Goal: Navigation & Orientation: Find specific page/section

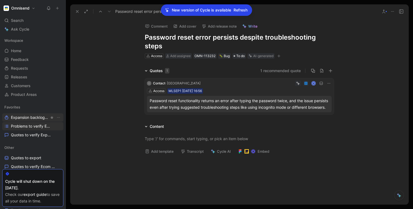
click at [19, 119] on span "Expansion backlog Other" at bounding box center [30, 118] width 38 height 6
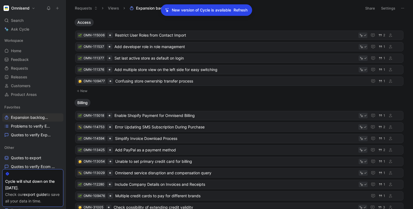
click at [244, 6] on div "New version of Cycle is available Refresh" at bounding box center [206, 9] width 91 height 11
click at [242, 10] on span "Refresh" at bounding box center [240, 10] width 14 height 7
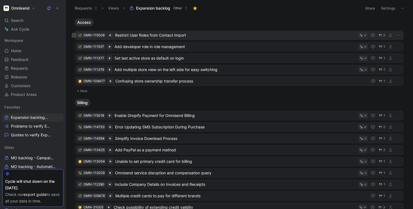
click at [363, 35] on icon at bounding box center [361, 36] width 4 height 4
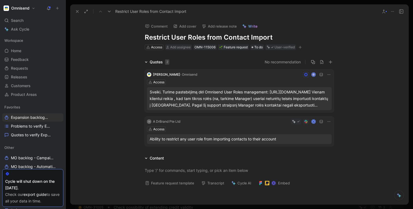
click at [294, 121] on icon at bounding box center [294, 122] width 2 height 2
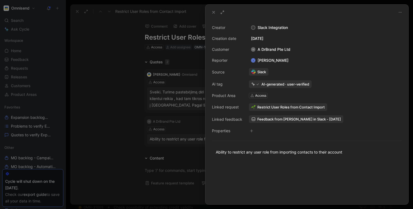
click at [101, 139] on div at bounding box center [206, 104] width 413 height 209
click at [109, 55] on div at bounding box center [206, 104] width 413 height 209
click at [211, 11] on icon at bounding box center [213, 12] width 4 height 4
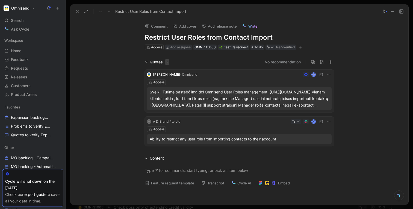
click at [74, 11] on button at bounding box center [77, 12] width 8 height 8
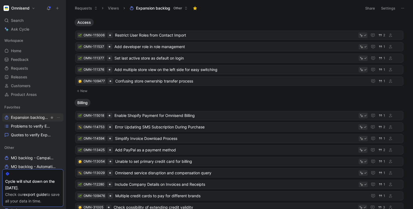
click at [26, 117] on span "Expansion backlog Other" at bounding box center [30, 118] width 38 height 6
click at [21, 119] on span "Expansion backlog Other" at bounding box center [30, 118] width 38 height 6
click at [21, 124] on span "Problems to verify Expansion" at bounding box center [30, 125] width 38 height 5
